Goal: Obtain resource: Download file/media

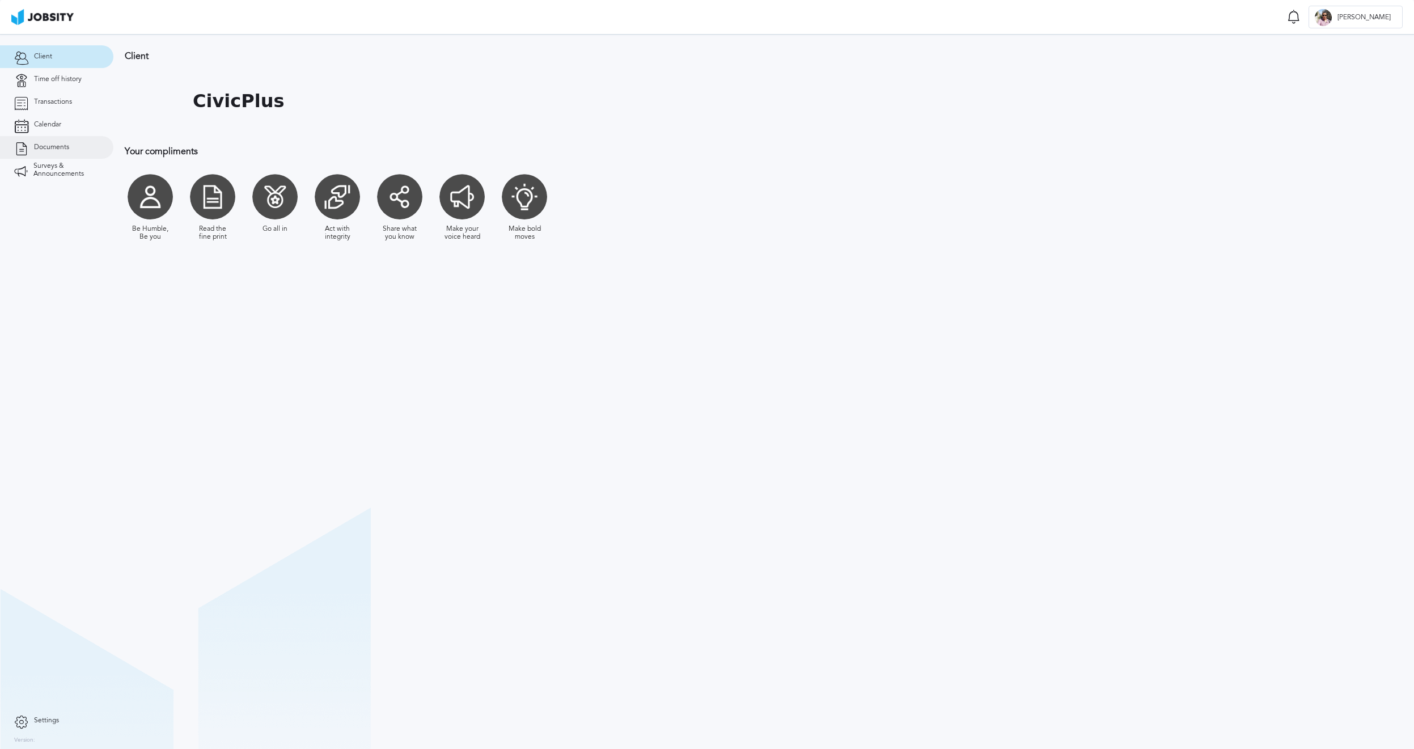
click at [61, 147] on span "Documents" at bounding box center [51, 147] width 35 height 8
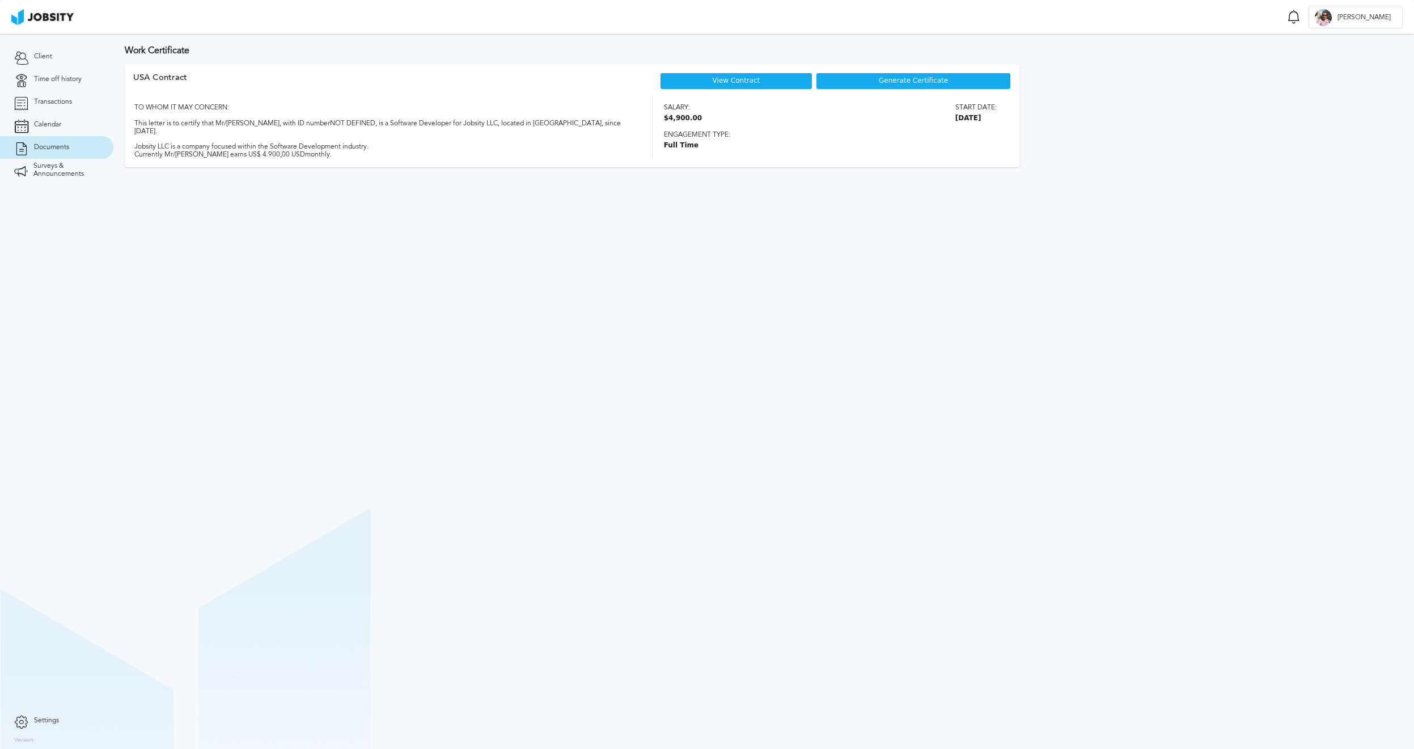
click at [921, 79] on span "Generate Certificate" at bounding box center [913, 81] width 69 height 8
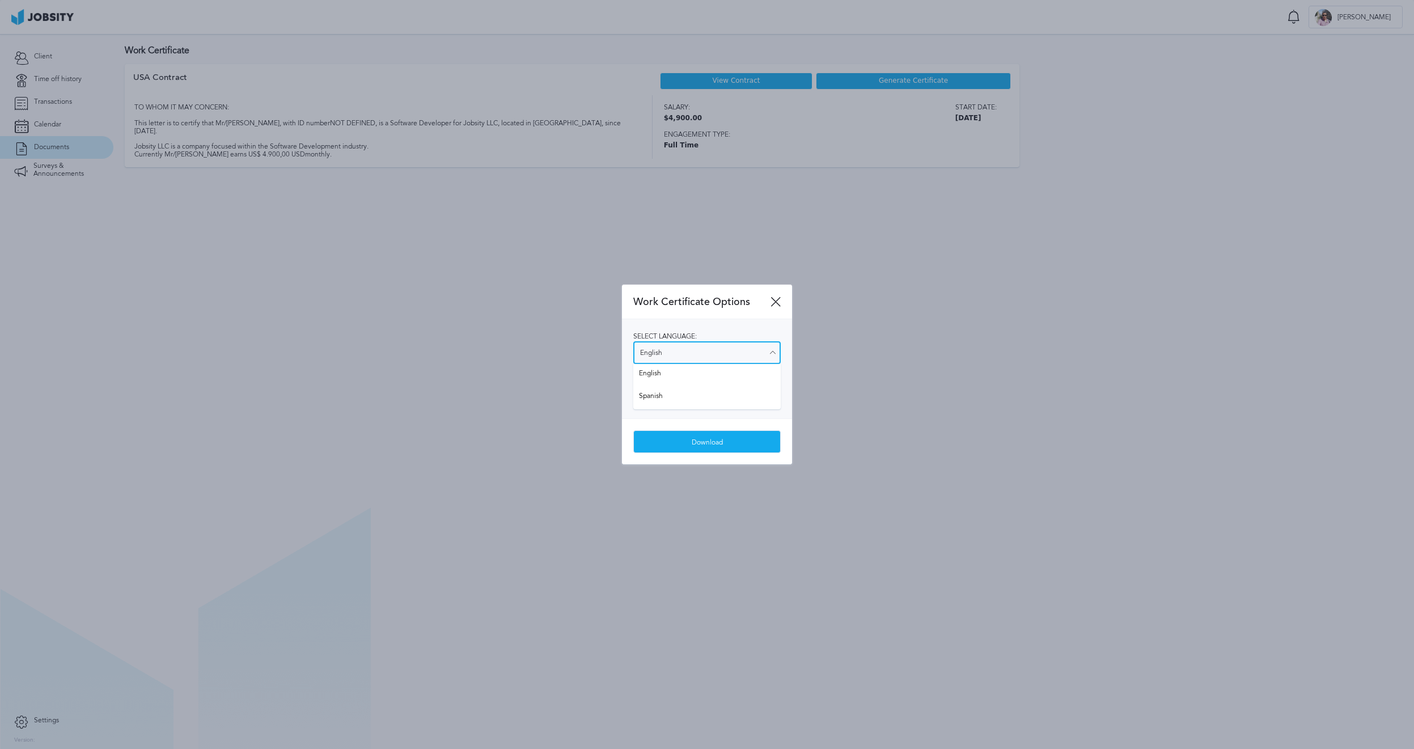
click at [730, 342] on input "English" at bounding box center [706, 352] width 147 height 23
type input "Spanish"
click at [704, 393] on div "Select language: Spanish English Spanish Select salary visibility: Show salary …" at bounding box center [707, 368] width 170 height 99
click at [706, 446] on div "Download" at bounding box center [707, 442] width 146 height 23
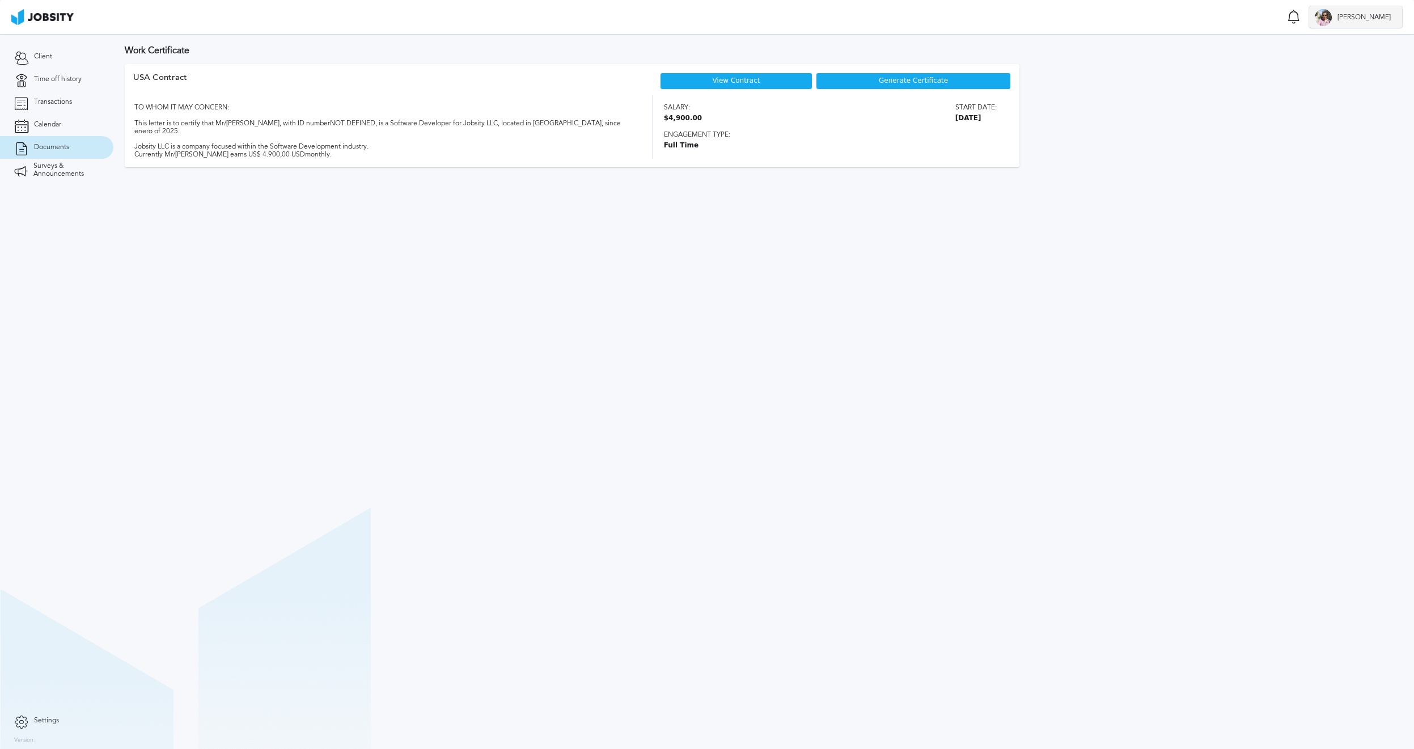
click at [1386, 15] on span "[PERSON_NAME]" at bounding box center [1364, 18] width 65 height 8
click at [1231, 25] on div "Log Out" at bounding box center [707, 374] width 1414 height 749
click at [1383, 16] on span "[PERSON_NAME]" at bounding box center [1364, 18] width 65 height 8
click at [1150, 20] on div "Log Out" at bounding box center [707, 374] width 1414 height 749
